Goal: Information Seeking & Learning: Learn about a topic

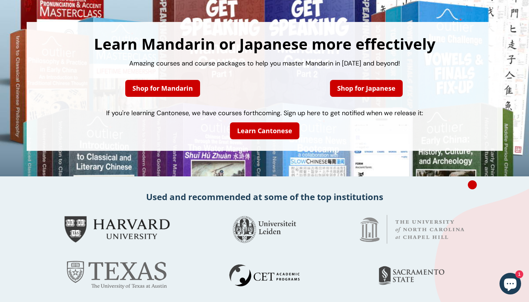
scroll to position [30, 0]
click at [352, 88] on link "Shop for Japanese" at bounding box center [366, 88] width 73 height 17
click at [178, 87] on link "Shop for Mandarin" at bounding box center [162, 88] width 75 height 17
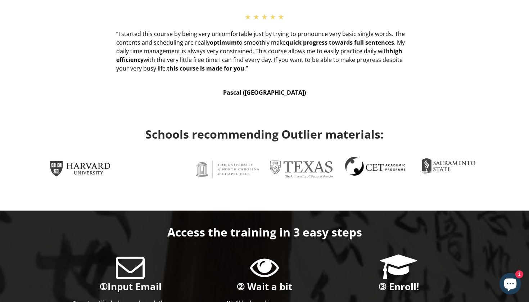
scroll to position [434, 0]
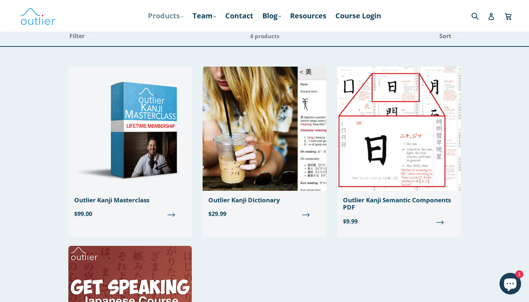
click at [168, 18] on link "Products .cls-1{fill:#231f20} expand" at bounding box center [165, 15] width 43 height 13
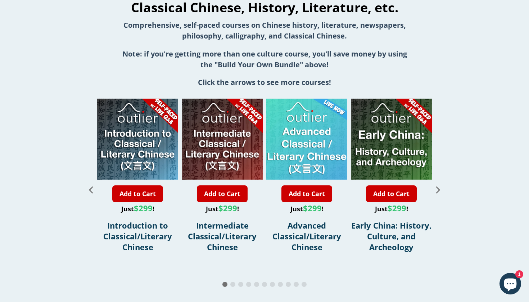
scroll to position [774, 0]
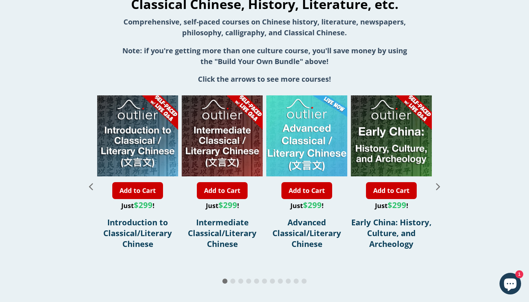
click at [438, 186] on icon "Next slide" at bounding box center [438, 186] width 4 height 7
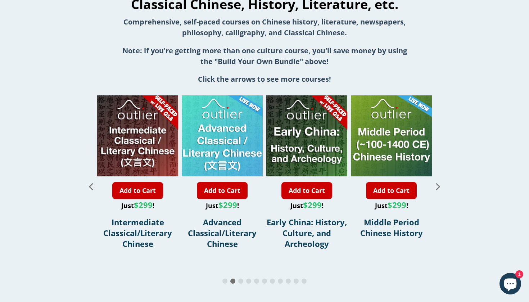
click at [438, 186] on icon "Next slide" at bounding box center [438, 186] width 4 height 7
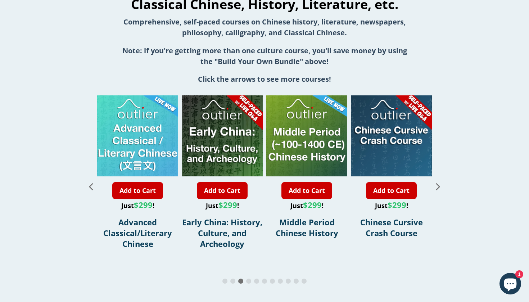
click at [438, 186] on icon "Next slide" at bounding box center [438, 186] width 4 height 7
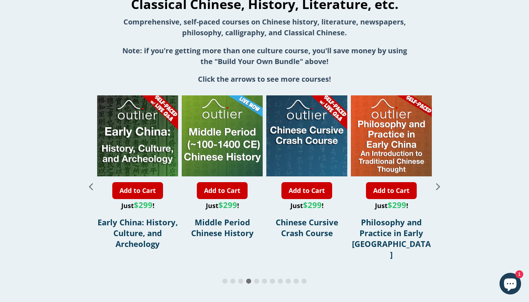
click at [438, 186] on icon "Next slide" at bounding box center [438, 186] width 4 height 7
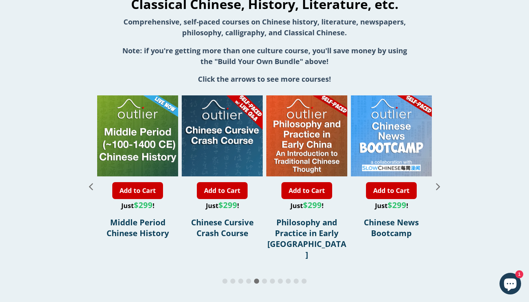
click at [438, 186] on icon "Next slide" at bounding box center [438, 186] width 4 height 7
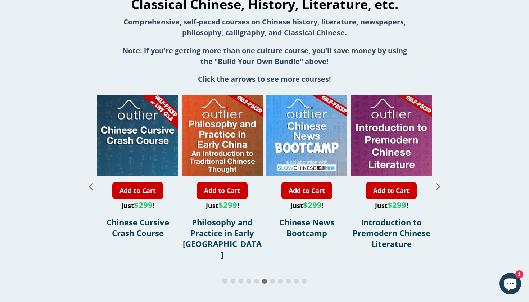
click at [438, 186] on icon "Next slide" at bounding box center [438, 186] width 4 height 7
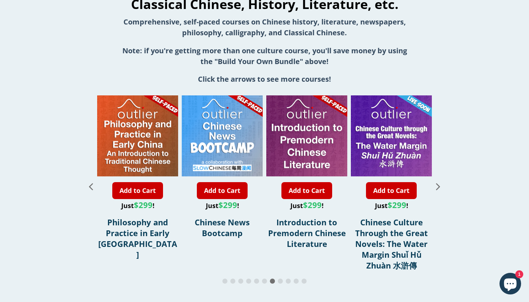
click at [438, 186] on icon "Next slide" at bounding box center [438, 186] width 4 height 7
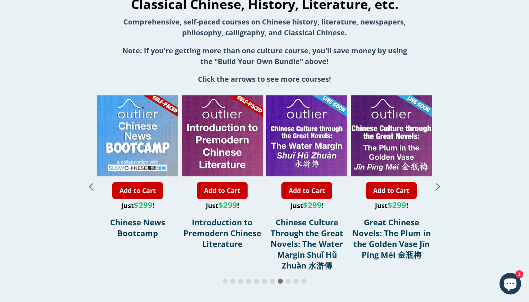
click at [438, 186] on icon "Next slide" at bounding box center [438, 186] width 4 height 7
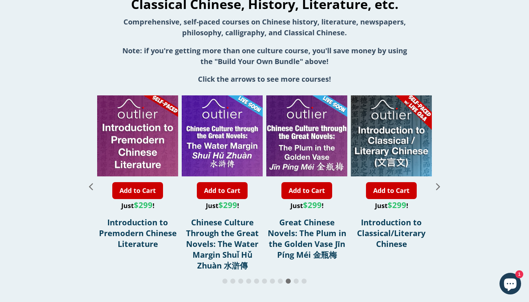
click at [438, 186] on icon "Next slide" at bounding box center [438, 186] width 4 height 7
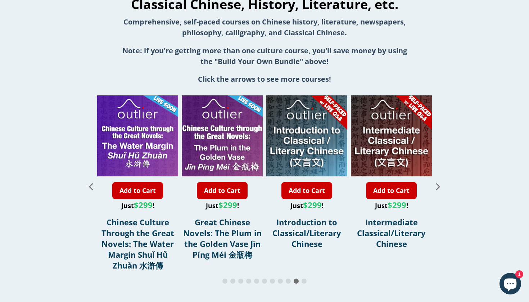
click at [438, 186] on icon "Next slide" at bounding box center [438, 186] width 4 height 7
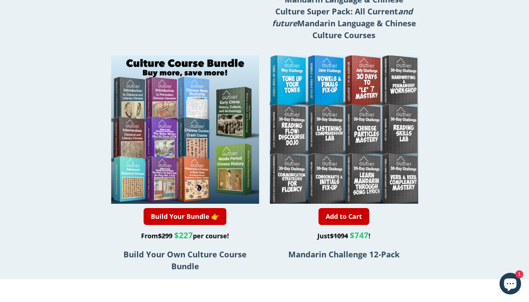
scroll to position [1328, 0]
